Goal: Information Seeking & Learning: Check status

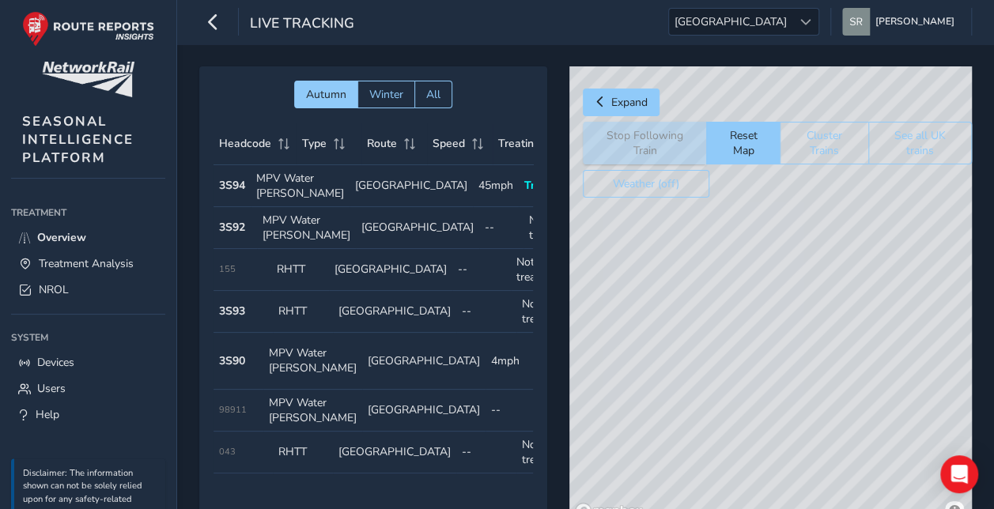
drag, startPoint x: 810, startPoint y: 358, endPoint x: 655, endPoint y: 204, distance: 218.2
click at [655, 204] on div "© Mapbox © OpenStreetMap Improve this map" at bounding box center [771, 295] width 403 height 459
drag, startPoint x: 780, startPoint y: 393, endPoint x: 765, endPoint y: 238, distance: 155.8
click at [765, 238] on div "© Mapbox © OpenStreetMap Improve this map" at bounding box center [771, 295] width 403 height 459
drag, startPoint x: 782, startPoint y: 367, endPoint x: 777, endPoint y: 294, distance: 73.0
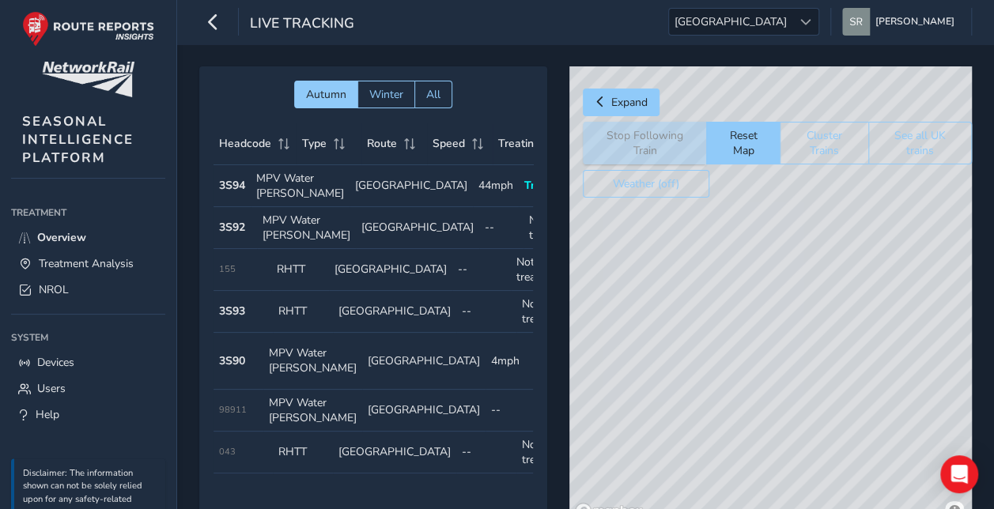
click at [777, 294] on div "© Mapbox © OpenStreetMap Improve this map" at bounding box center [771, 295] width 403 height 459
drag, startPoint x: 798, startPoint y: 439, endPoint x: 782, endPoint y: 268, distance: 171.7
click at [782, 268] on div "© Mapbox © OpenStreetMap Improve this map" at bounding box center [771, 295] width 403 height 459
drag, startPoint x: 834, startPoint y: 324, endPoint x: 755, endPoint y: 222, distance: 129.7
click at [755, 222] on div "© Mapbox © OpenStreetMap Improve this map" at bounding box center [771, 295] width 403 height 459
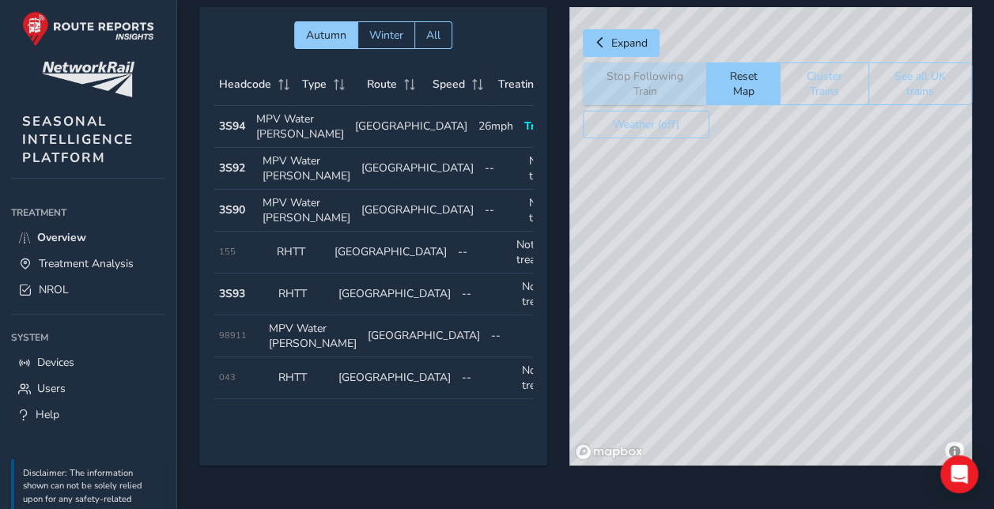
drag, startPoint x: 696, startPoint y: 217, endPoint x: 749, endPoint y: 271, distance: 75.5
click at [749, 271] on div "© Mapbox © OpenStreetMap Improve this map" at bounding box center [771, 236] width 403 height 459
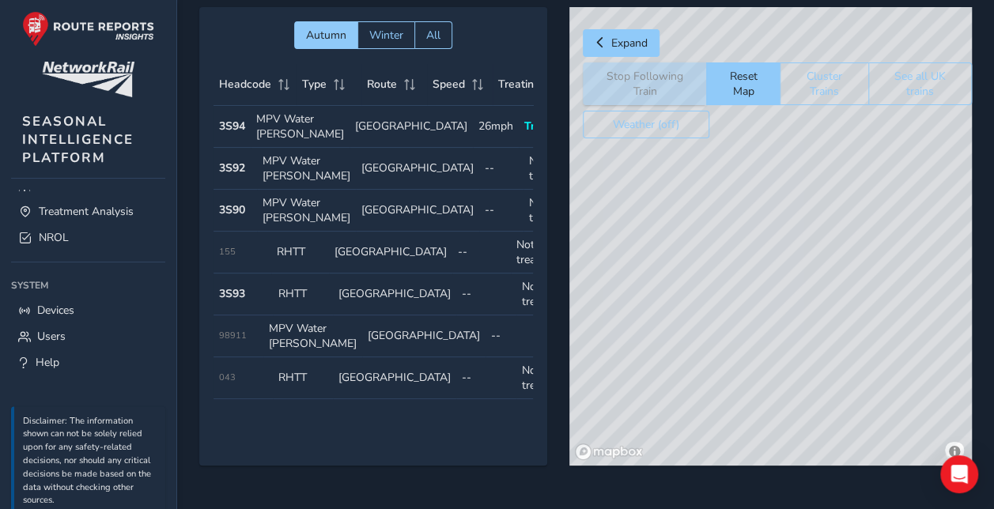
scroll to position [57, 0]
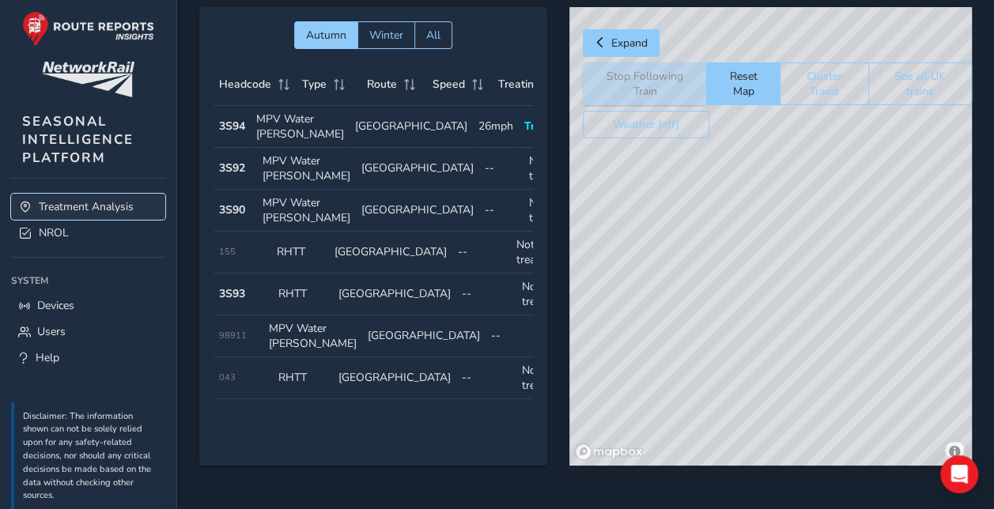
click at [93, 203] on span "Treatment Analysis" at bounding box center [86, 206] width 95 height 15
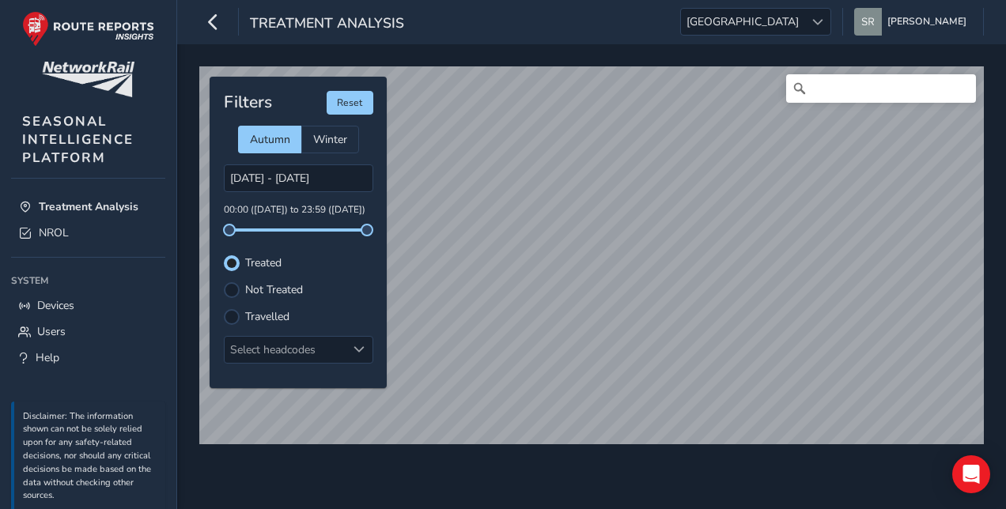
click at [608, 40] on div "Treatment Analysis [GEOGRAPHIC_DATA] [GEOGRAPHIC_DATA] [PERSON_NAME] Colour Sch…" at bounding box center [591, 22] width 829 height 44
click at [237, 285] on div at bounding box center [232, 290] width 16 height 16
click at [339, 337] on div "Select headcodes" at bounding box center [286, 350] width 122 height 26
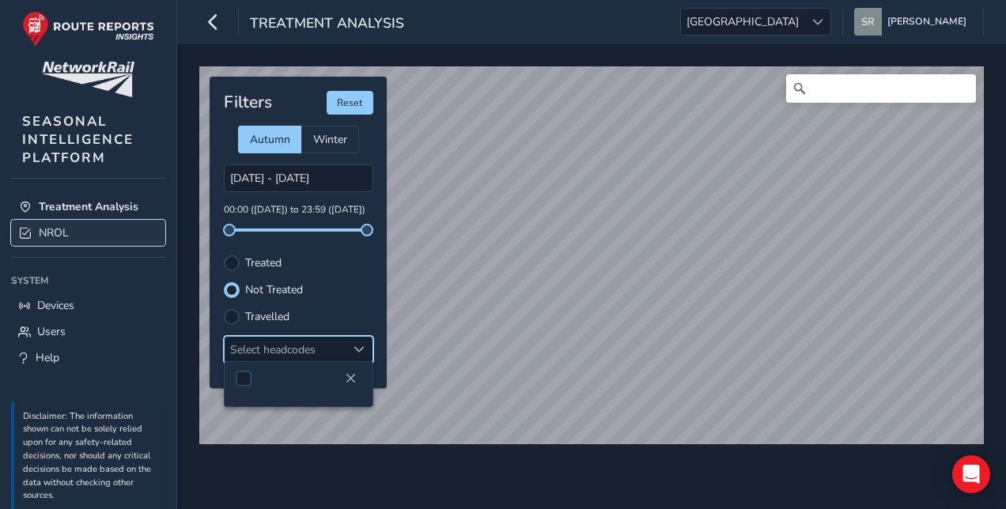
click at [22, 221] on link "NROL" at bounding box center [88, 233] width 154 height 26
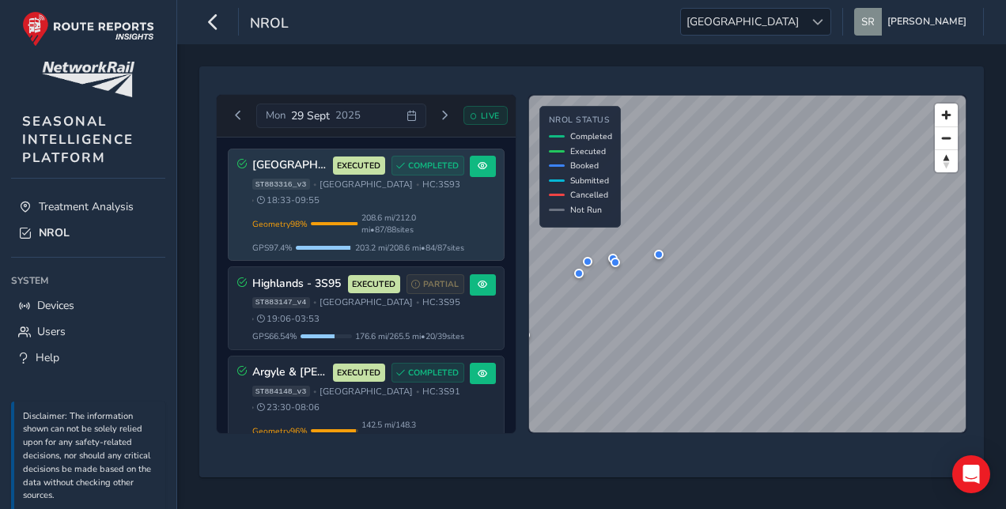
click at [418, 202] on div "ST883316_v3 • [GEOGRAPHIC_DATA] • HC: 3S93 • 18:33 - 09:55" at bounding box center [358, 193] width 212 height 28
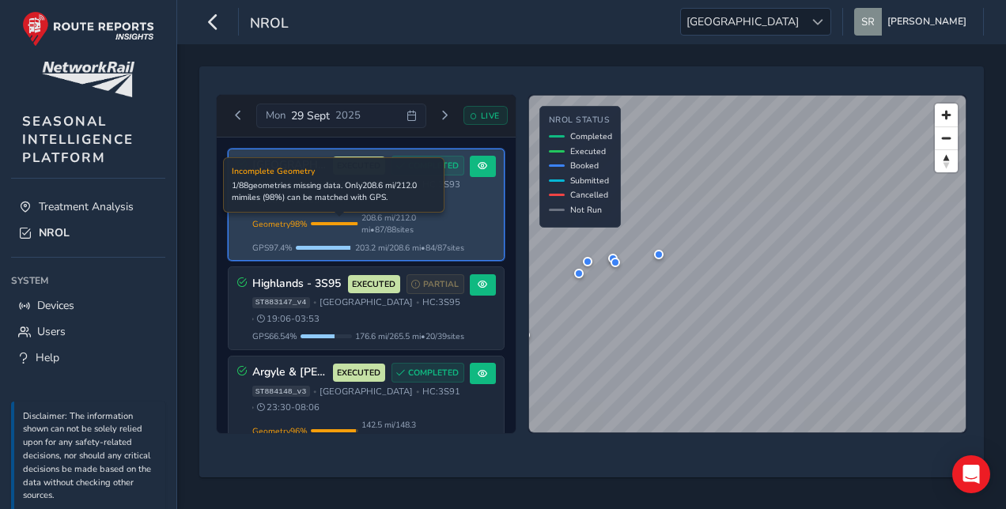
click at [400, 223] on span "208.6 mi / 212.0 mi • 87 / 88 sites" at bounding box center [413, 224] width 103 height 24
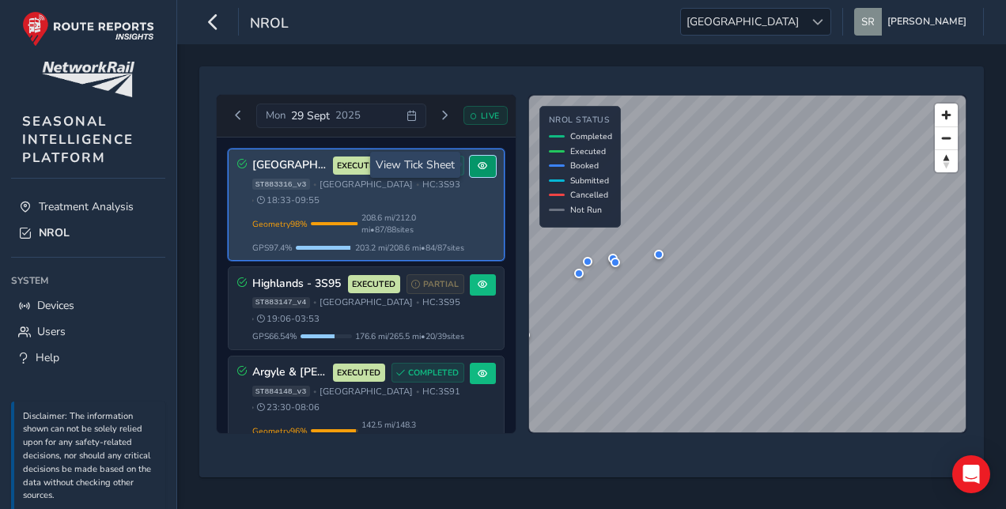
click at [481, 157] on button at bounding box center [483, 166] width 26 height 21
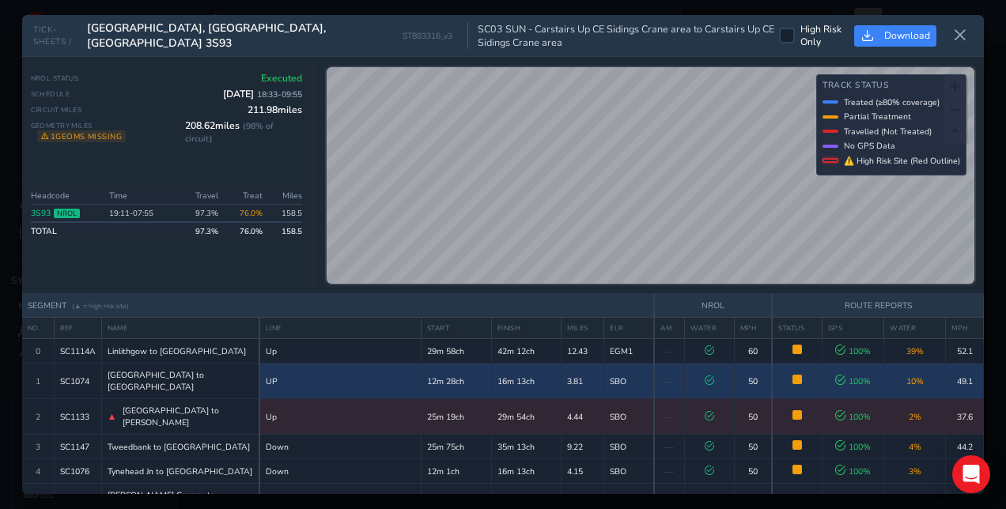
click at [896, 373] on td "10 %" at bounding box center [915, 382] width 62 height 36
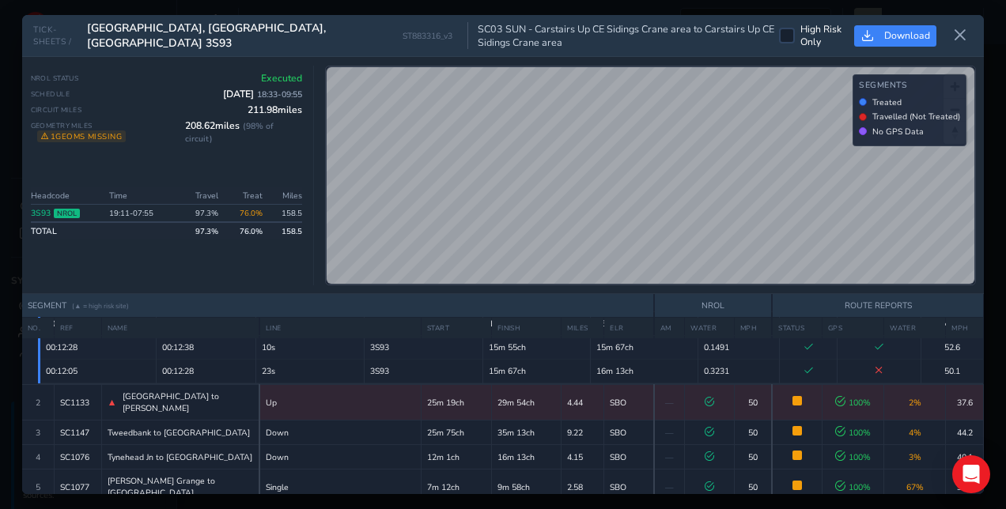
scroll to position [234, 0]
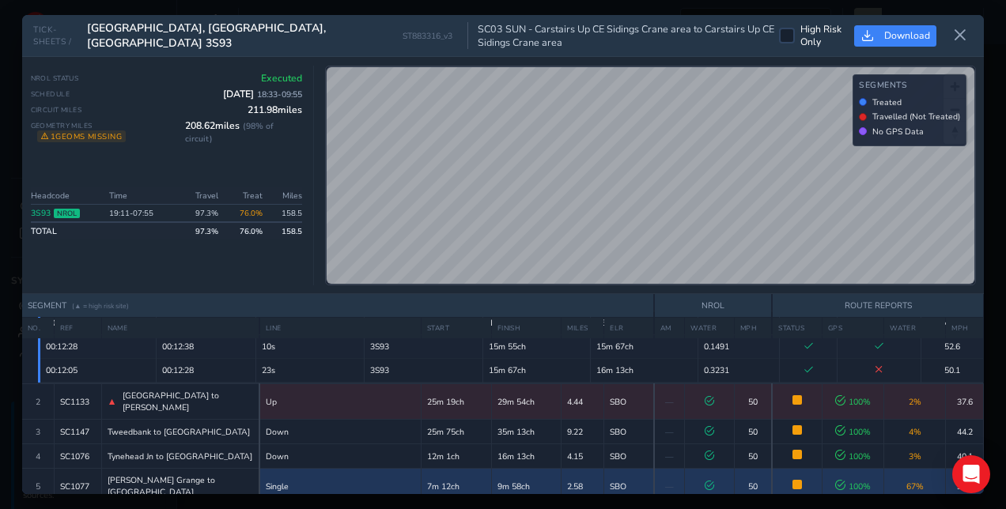
click at [907, 481] on span "67 %" at bounding box center [915, 487] width 17 height 12
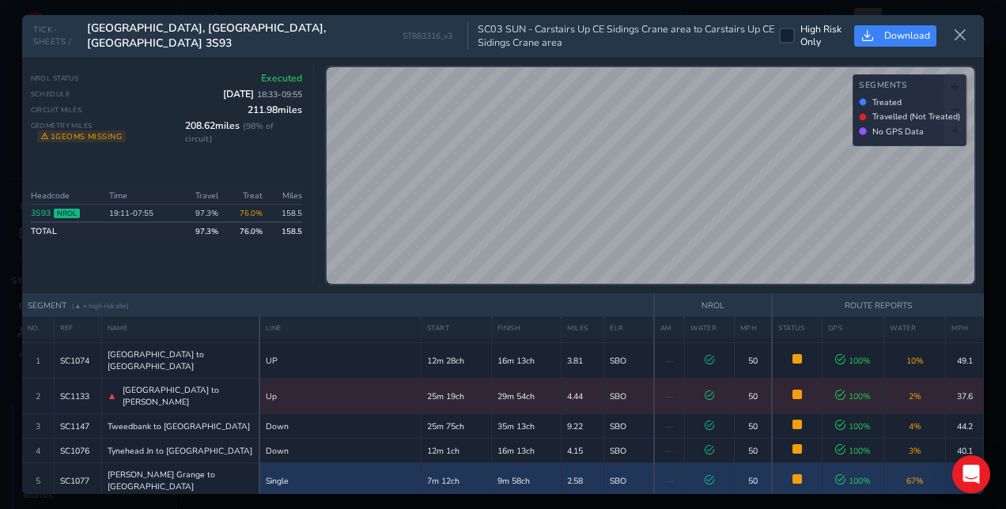
click at [907, 475] on span "67 %" at bounding box center [915, 481] width 17 height 12
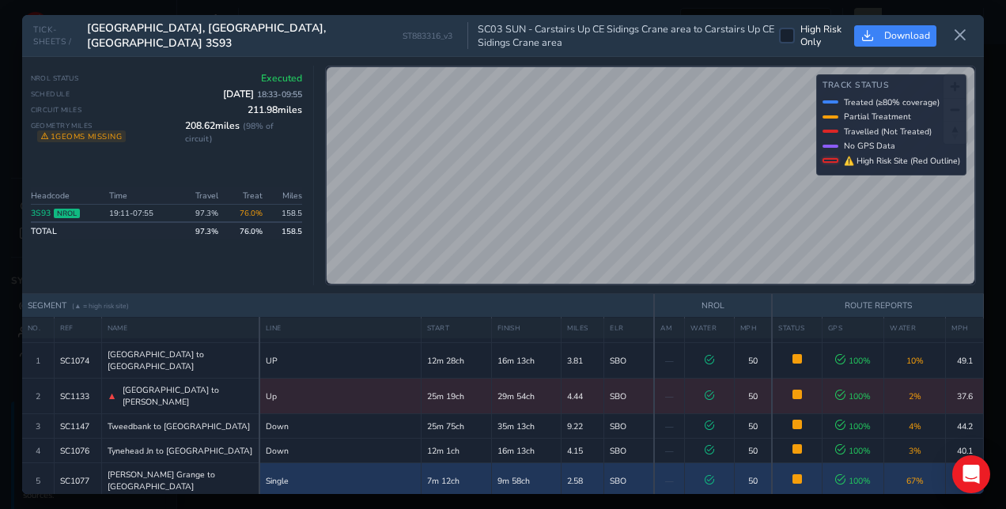
click at [907, 475] on span "67 %" at bounding box center [915, 481] width 17 height 12
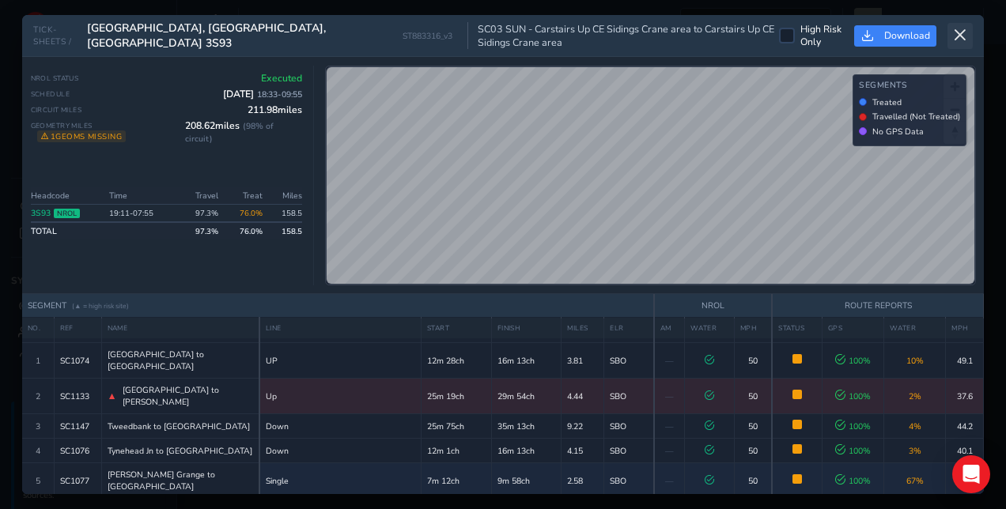
click at [962, 40] on icon at bounding box center [960, 35] width 14 height 14
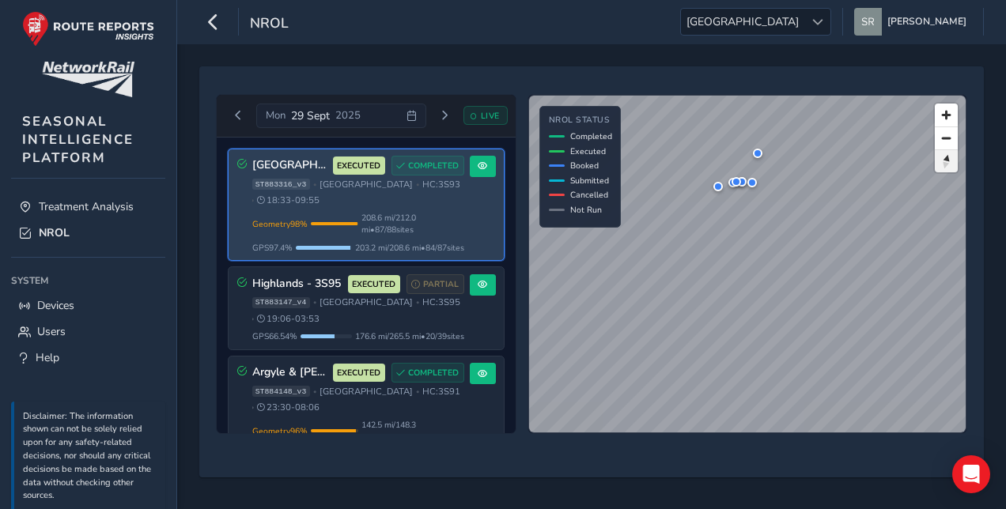
click at [946, 162] on span "Reset bearing to north" at bounding box center [947, 161] width 28 height 27
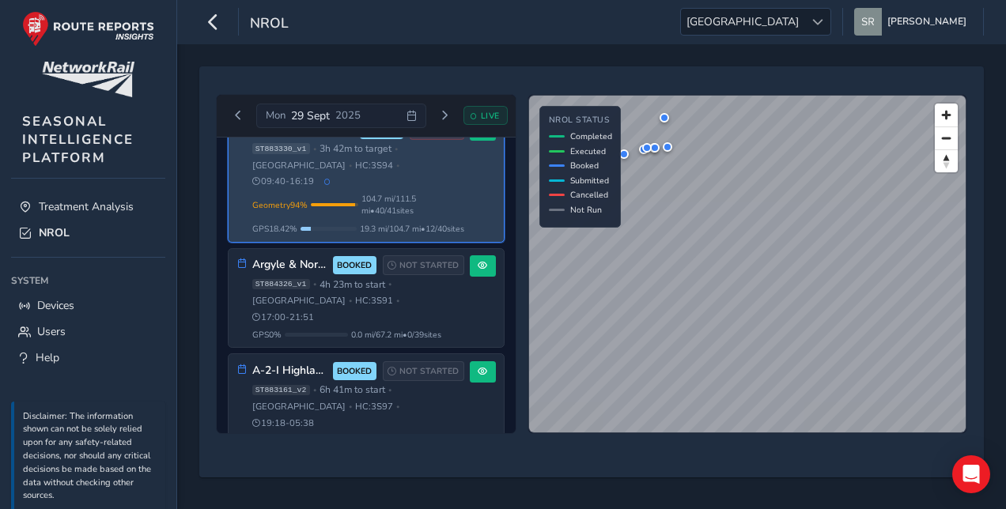
scroll to position [858, 0]
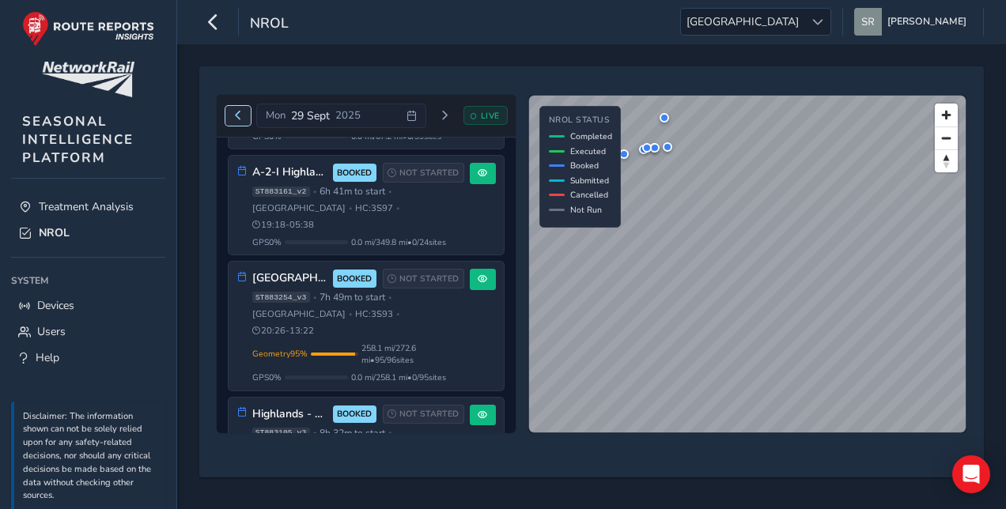
click at [243, 115] on button "Previous day" at bounding box center [238, 116] width 26 height 20
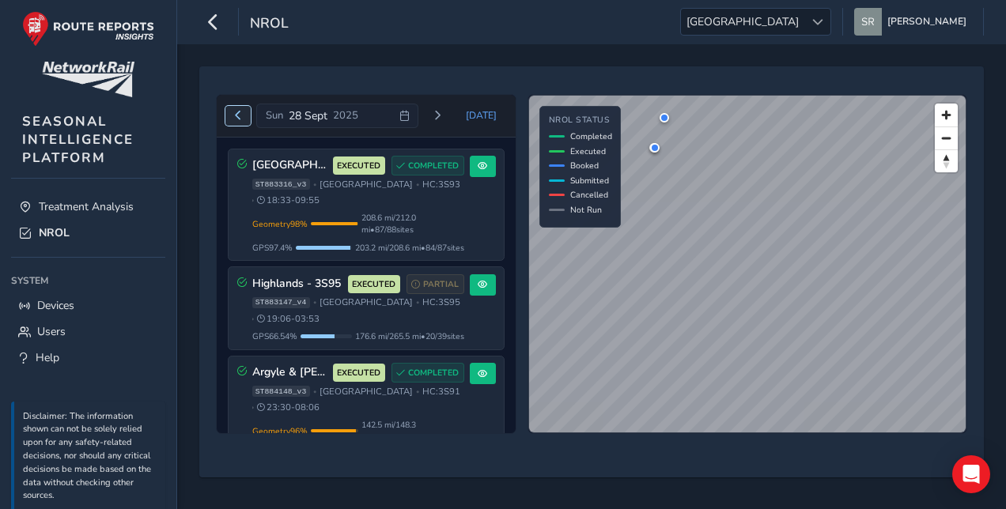
click at [243, 115] on button "Previous day" at bounding box center [238, 116] width 26 height 20
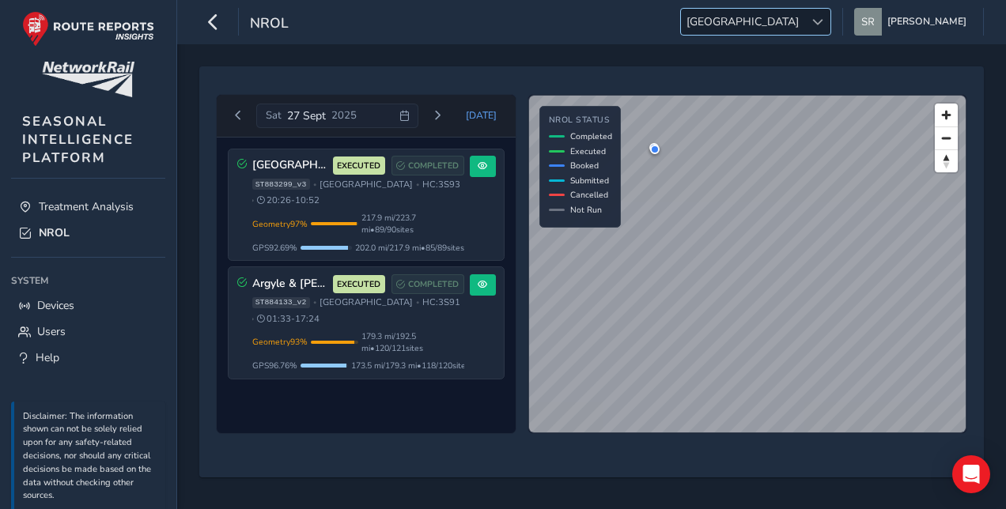
click at [824, 17] on span at bounding box center [817, 22] width 11 height 11
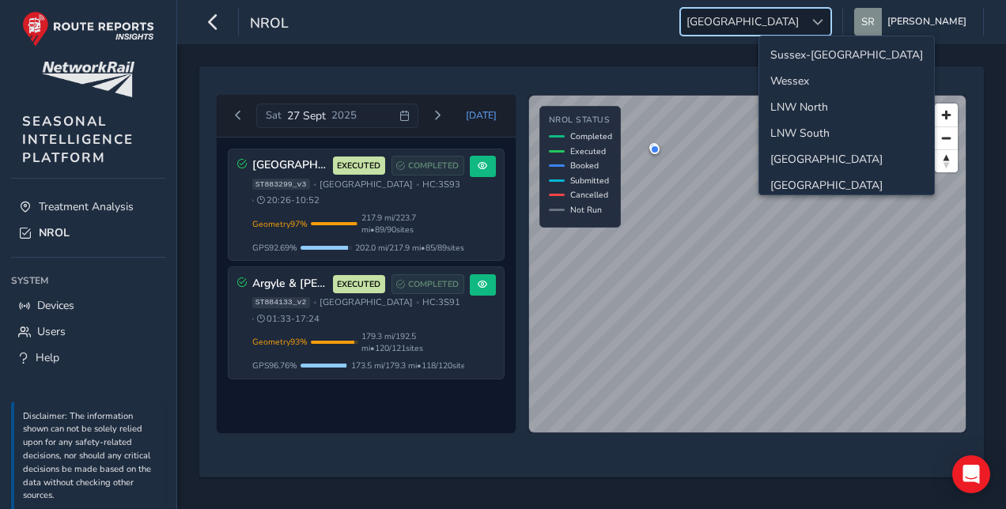
scroll to position [54, 0]
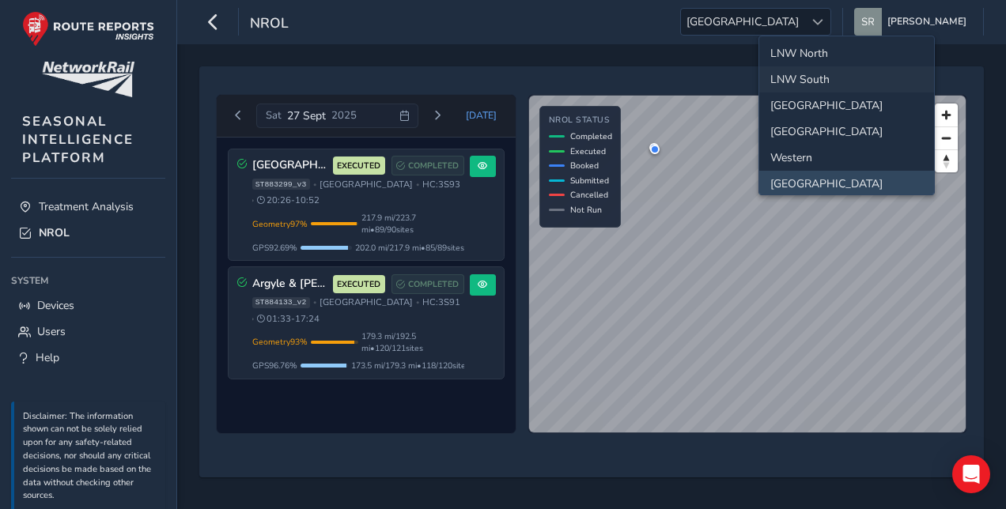
click at [810, 70] on li "LNW South" at bounding box center [846, 79] width 175 height 26
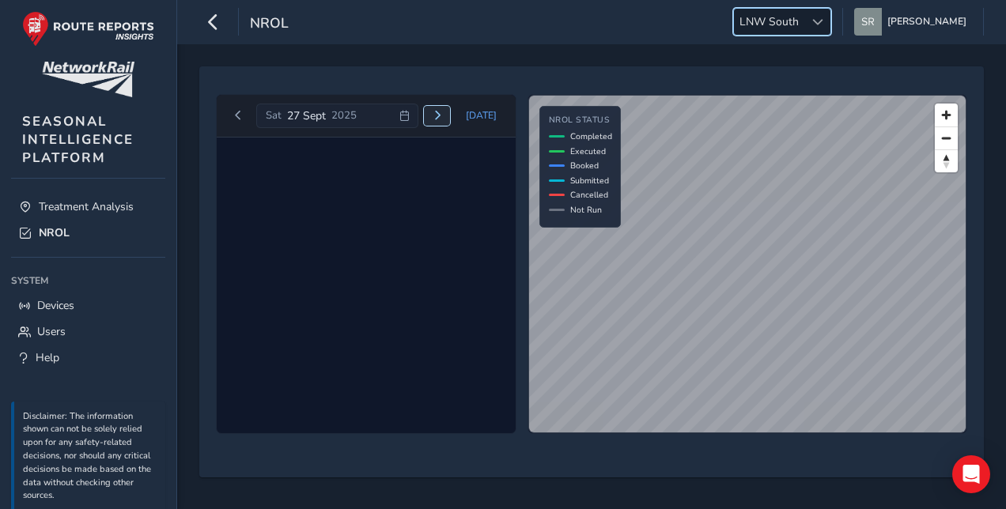
click at [435, 111] on button "Next day" at bounding box center [437, 116] width 26 height 20
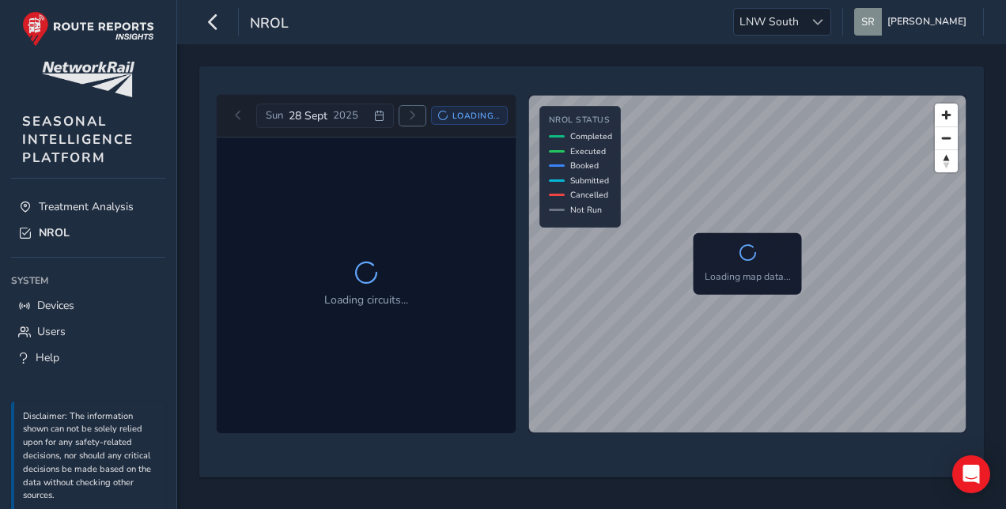
click at [426, 111] on button "Next day" at bounding box center [412, 116] width 26 height 20
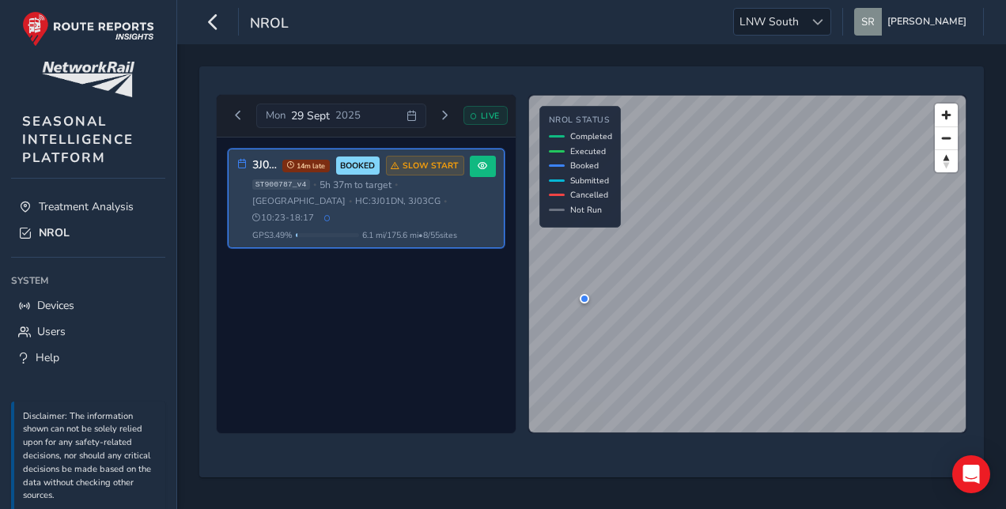
click at [374, 199] on span "HC: 3J01DN, 3J03CG" at bounding box center [397, 201] width 85 height 12
click at [483, 163] on span at bounding box center [482, 165] width 9 height 9
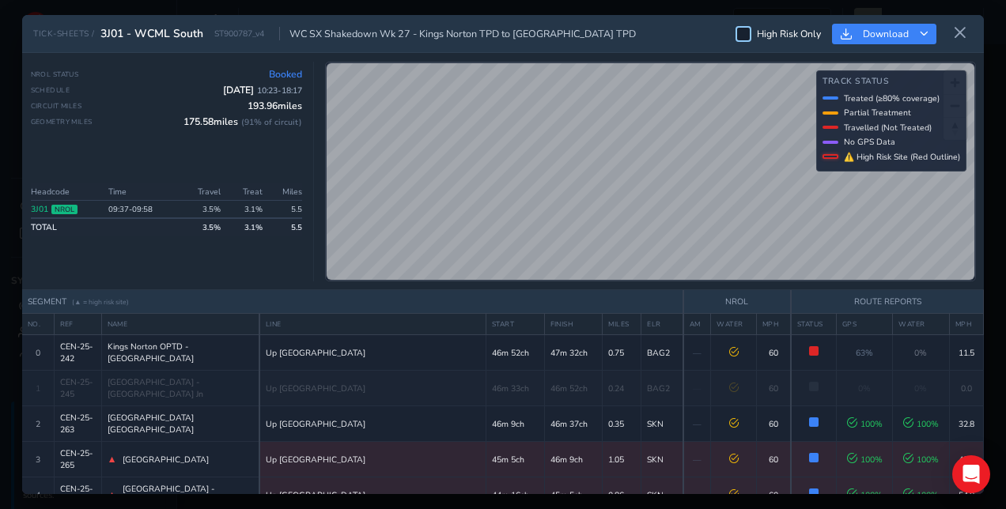
click at [745, 38] on div at bounding box center [744, 34] width 16 height 16
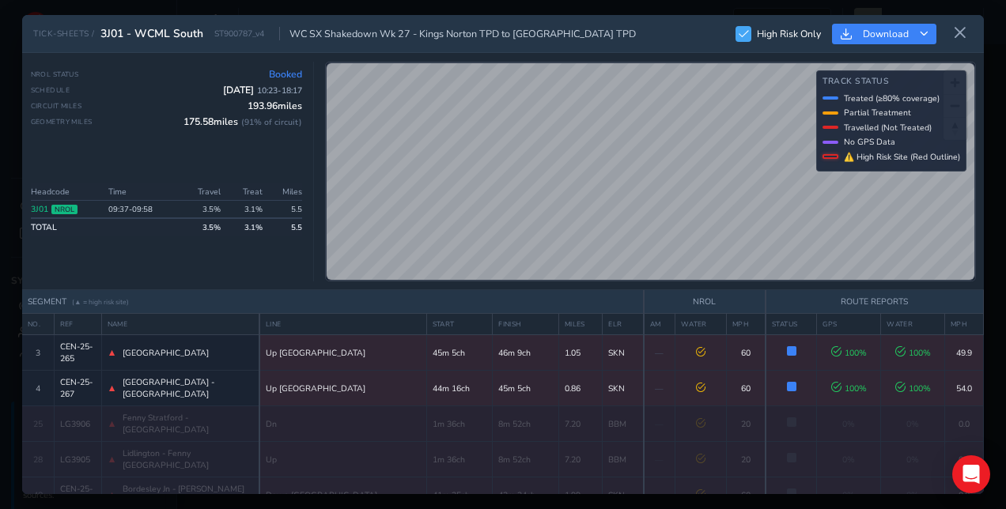
click at [745, 38] on span at bounding box center [744, 33] width 10 height 9
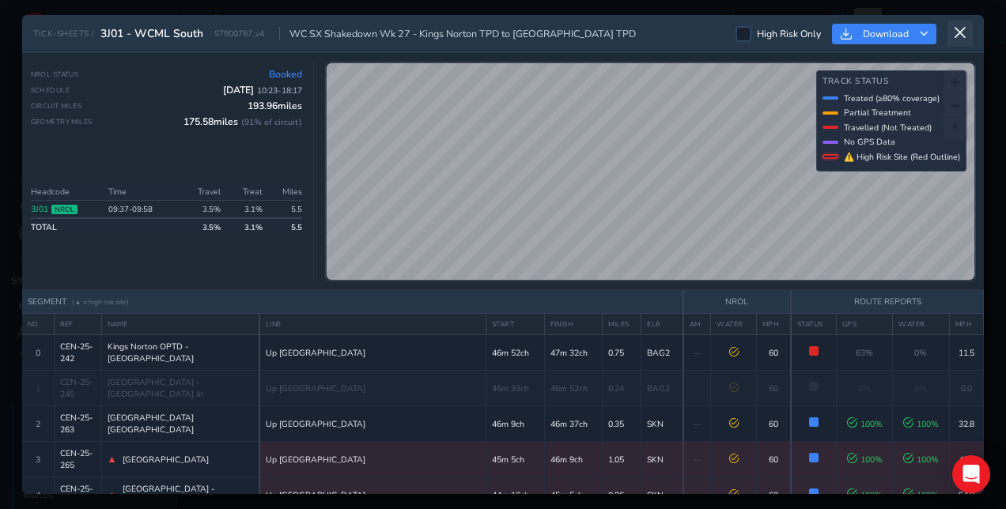
click at [951, 32] on button at bounding box center [960, 34] width 25 height 26
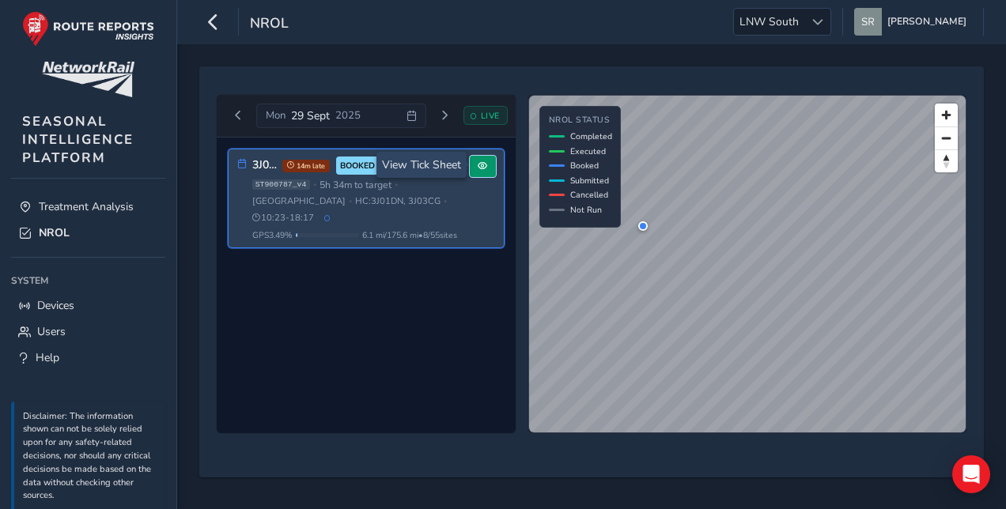
click at [483, 169] on span at bounding box center [482, 165] width 9 height 9
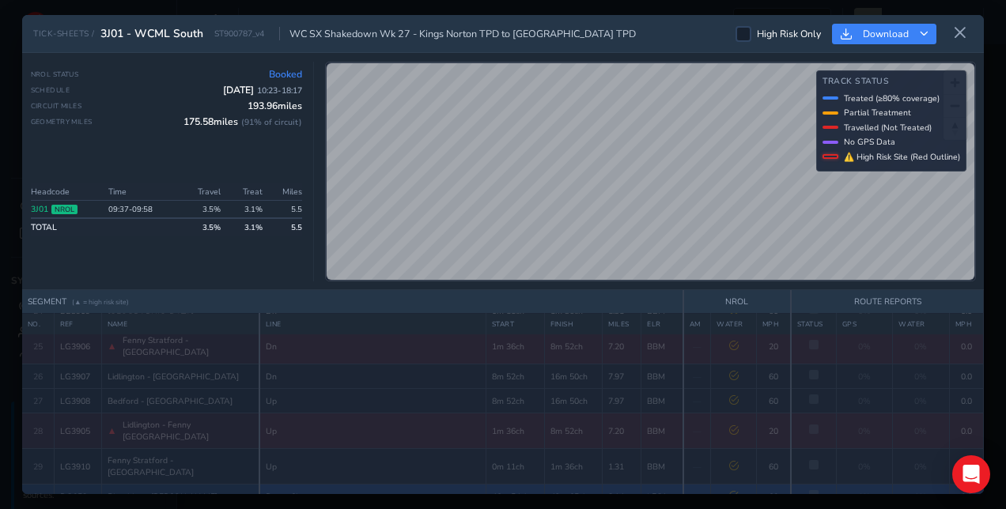
scroll to position [873, 0]
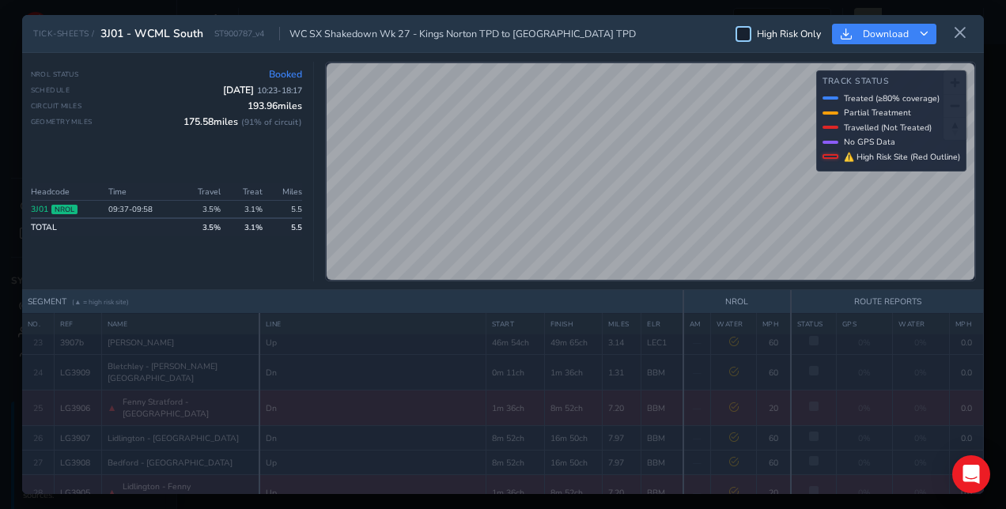
click at [747, 37] on div at bounding box center [744, 34] width 16 height 16
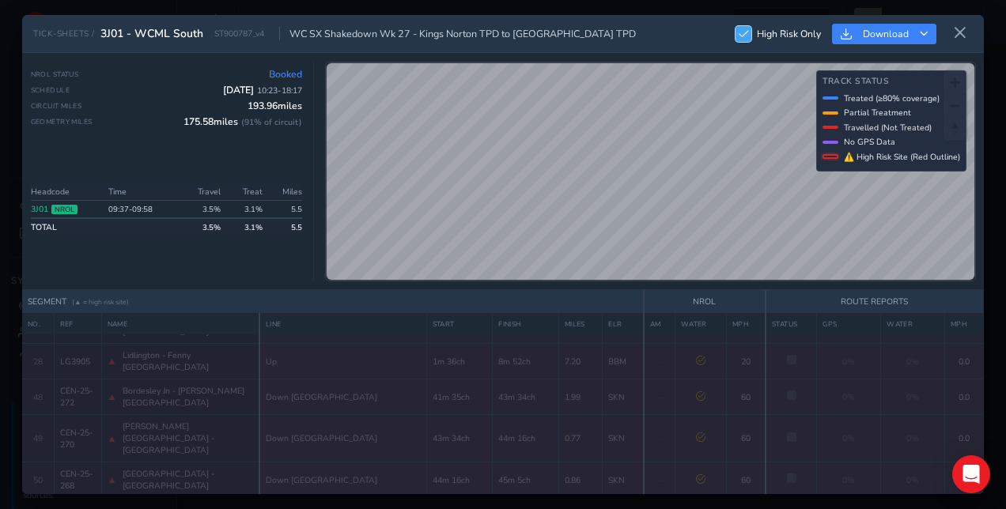
click at [747, 37] on span at bounding box center [744, 33] width 10 height 9
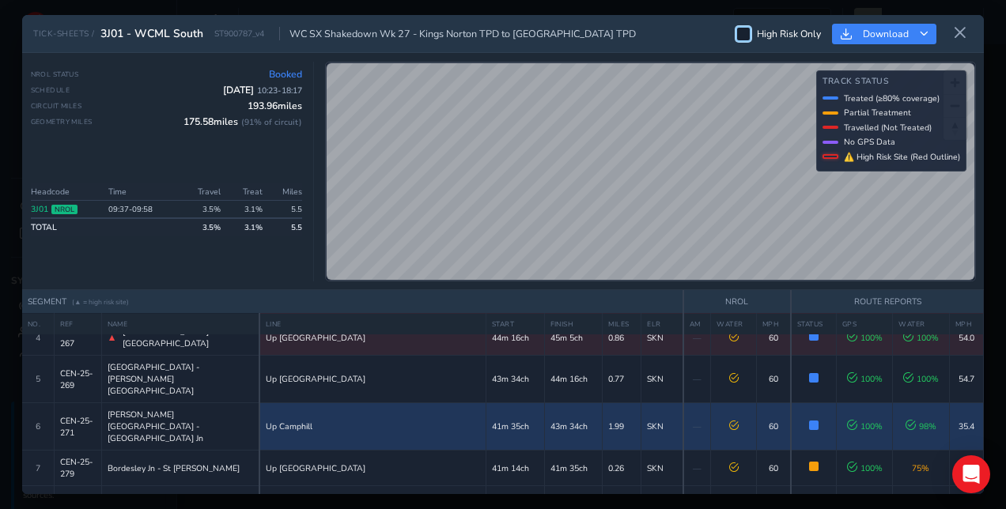
scroll to position [192, 0]
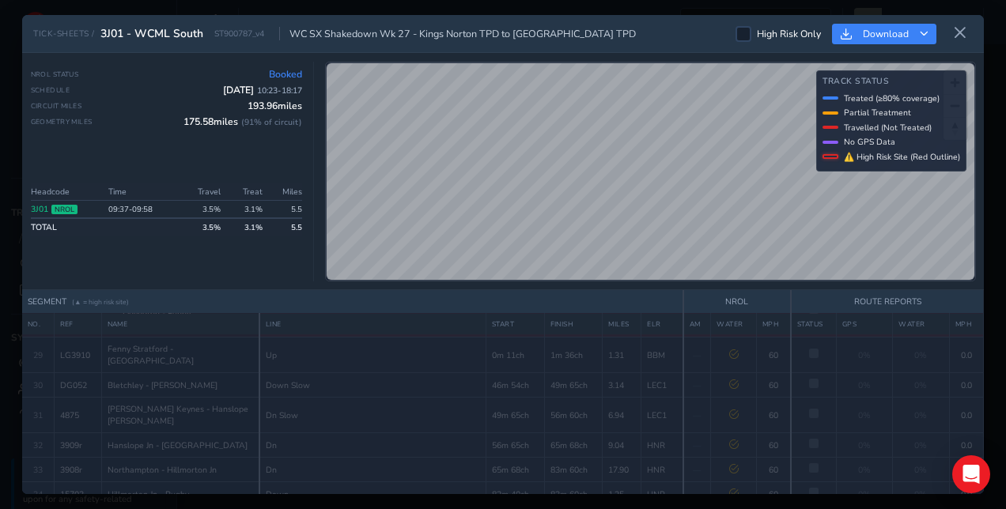
scroll to position [1293, 0]
click at [956, 33] on icon at bounding box center [960, 33] width 14 height 14
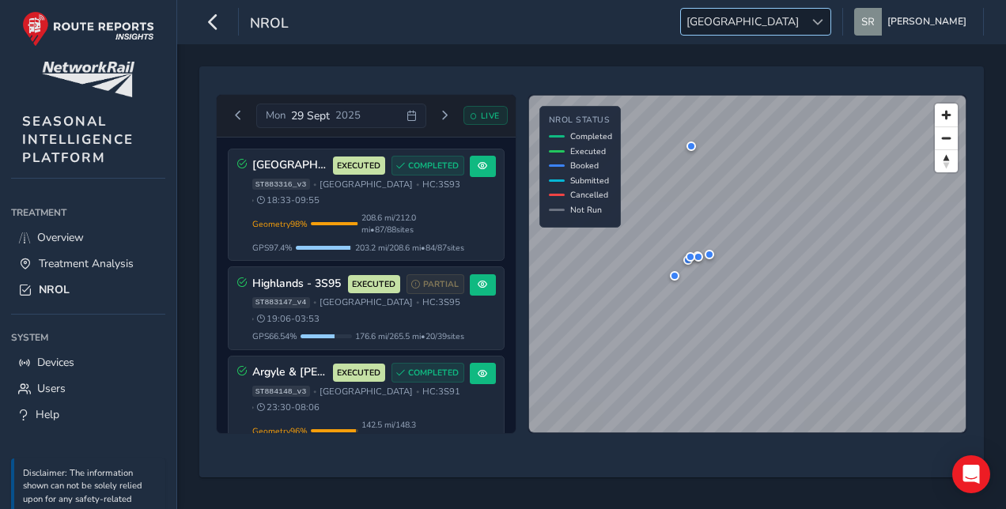
click at [804, 17] on span "[GEOGRAPHIC_DATA]" at bounding box center [742, 22] width 123 height 26
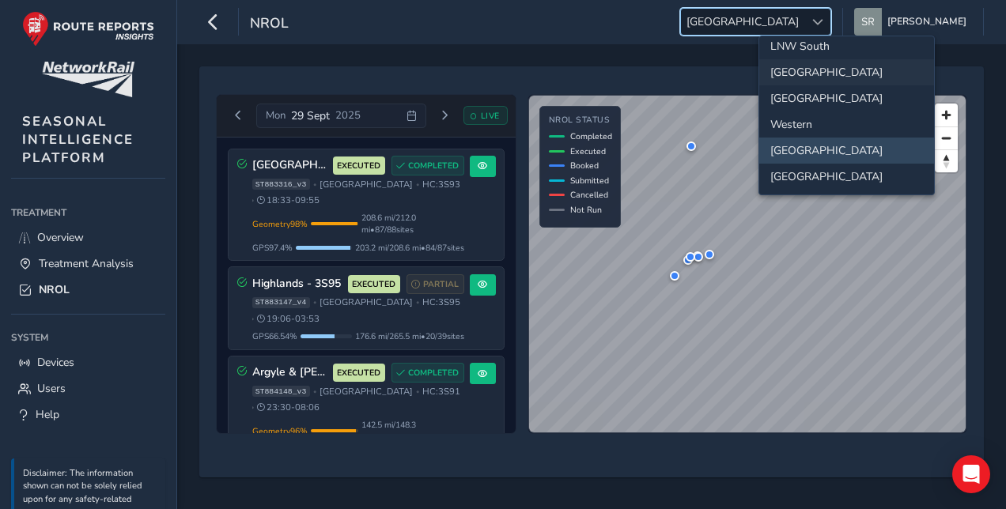
scroll to position [51, 0]
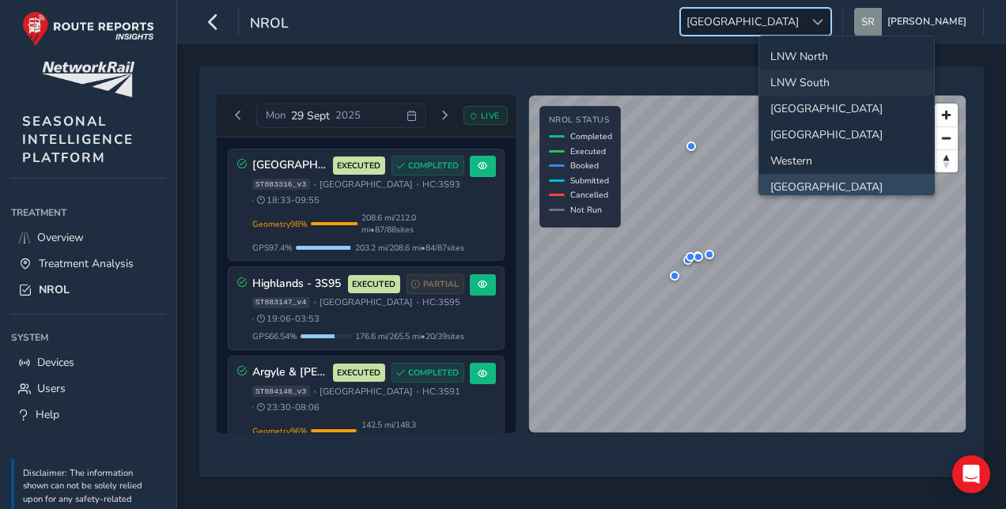
click at [791, 74] on li "LNW South" at bounding box center [846, 83] width 175 height 26
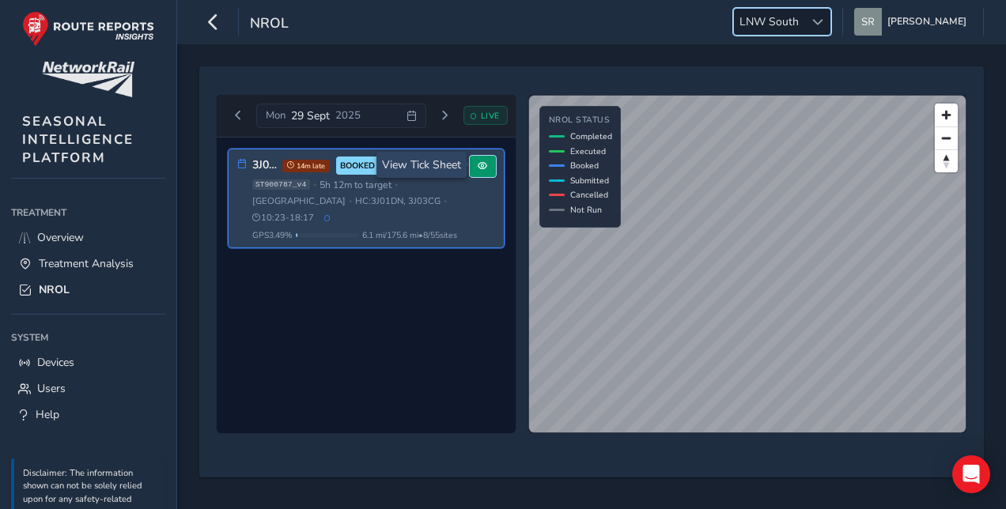
click at [490, 169] on button at bounding box center [483, 166] width 26 height 21
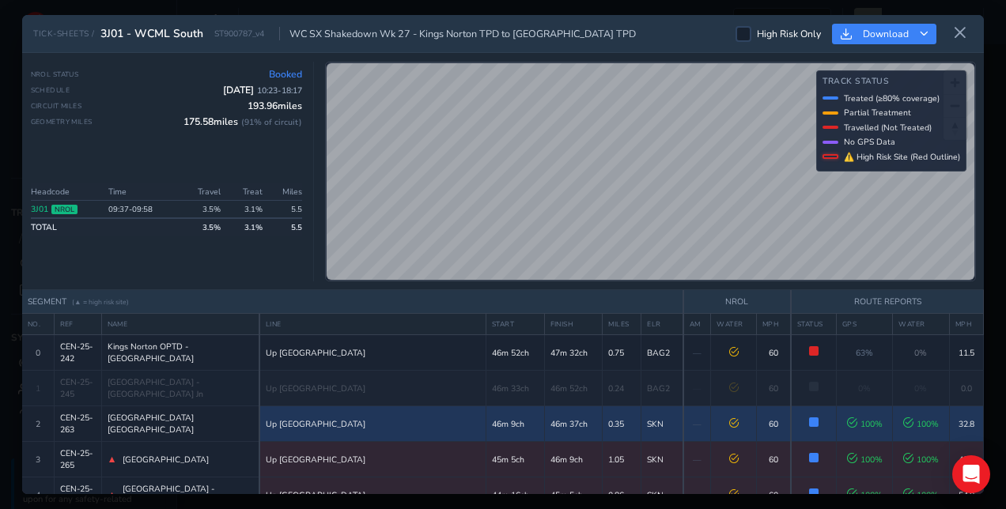
click at [836, 438] on td "100 %" at bounding box center [864, 425] width 56 height 36
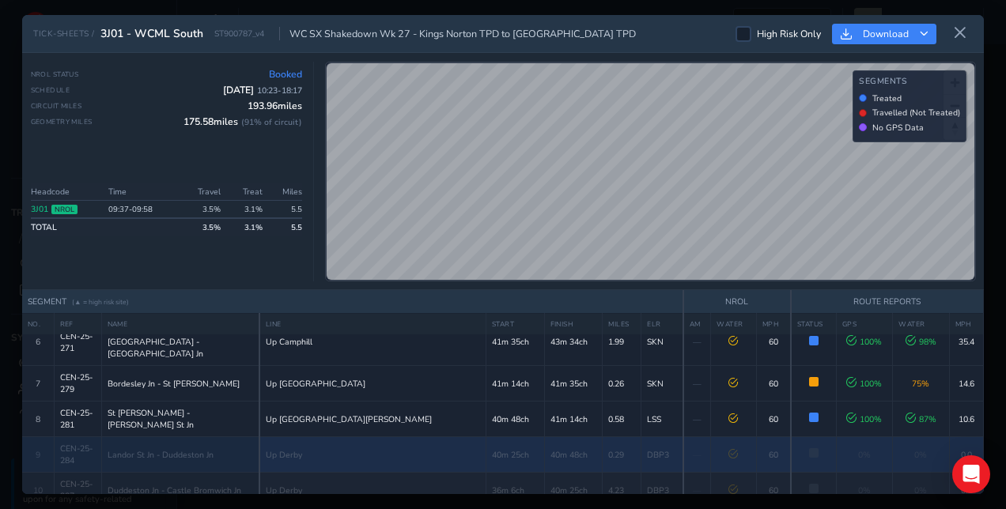
scroll to position [318, 0]
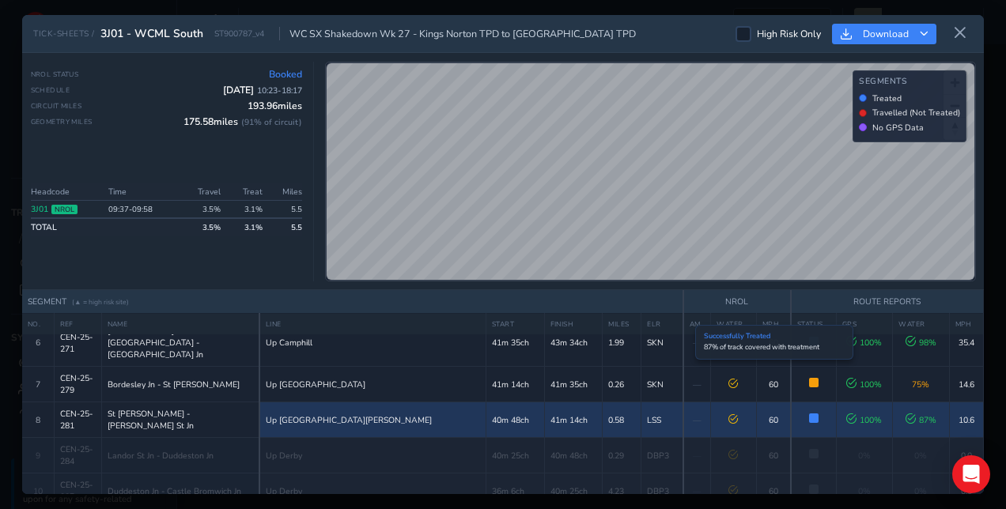
click at [809, 414] on span at bounding box center [813, 418] width 9 height 9
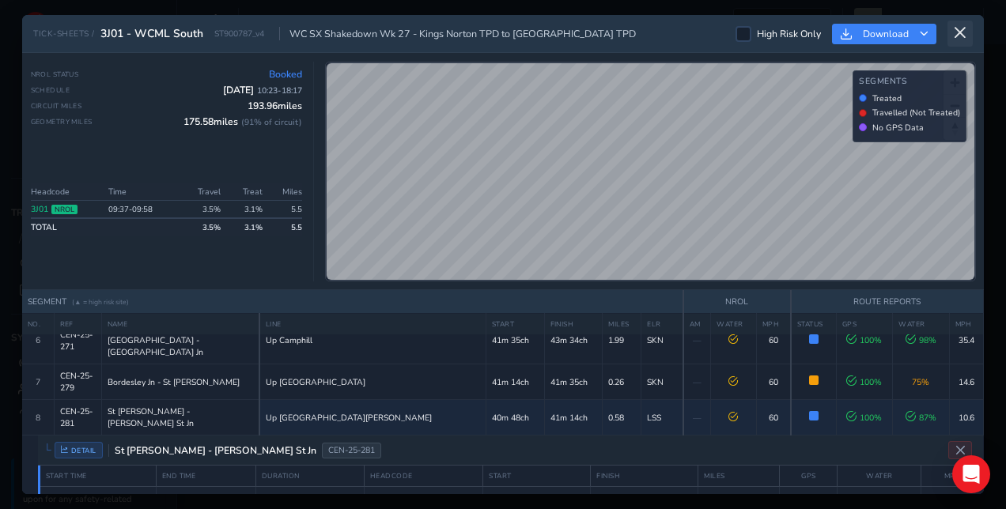
click at [970, 36] on button at bounding box center [960, 34] width 25 height 26
